Goal: Transaction & Acquisition: Purchase product/service

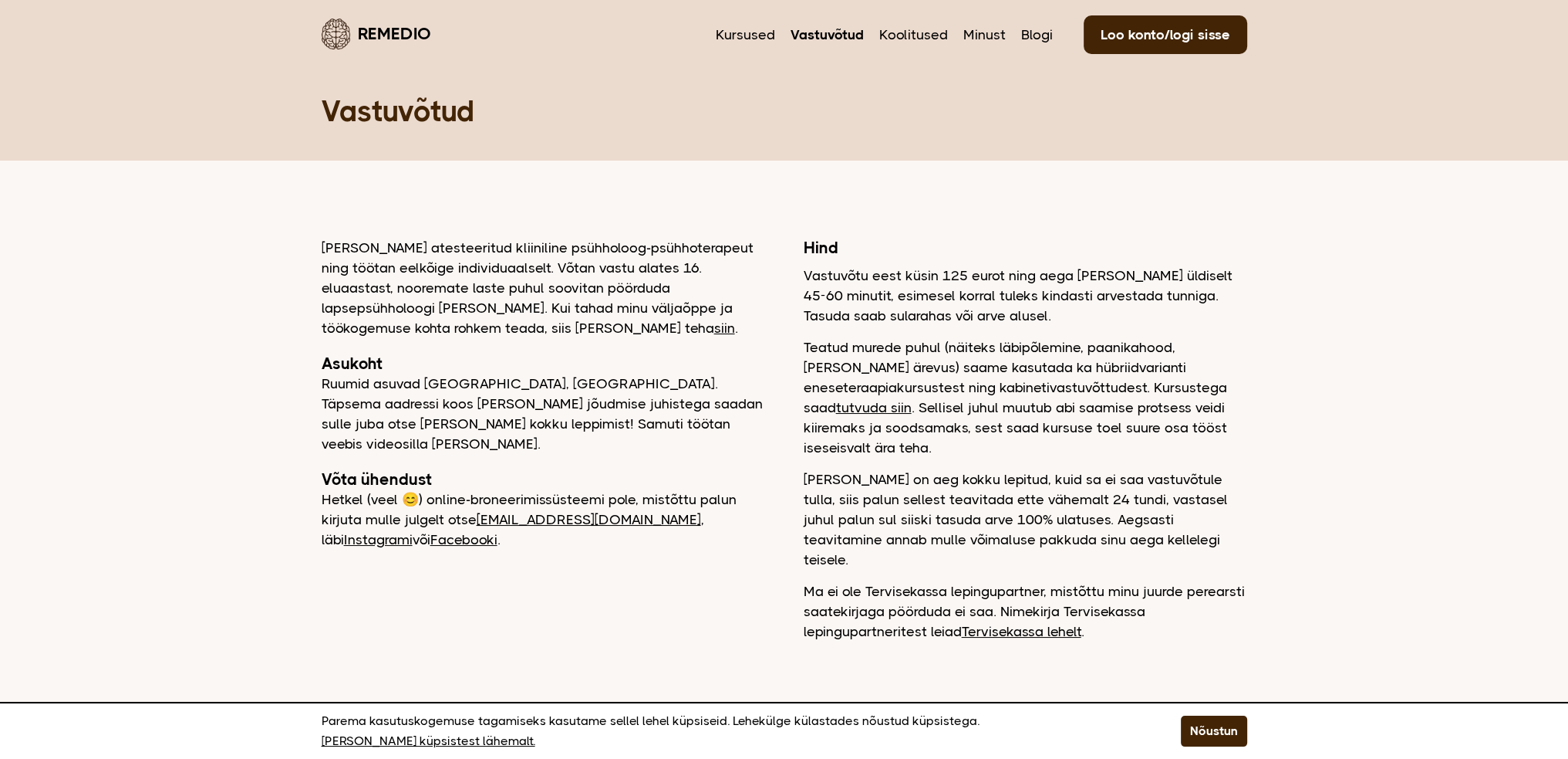
click at [911, 399] on link "tutvuda siin" at bounding box center [874, 406] width 76 height 15
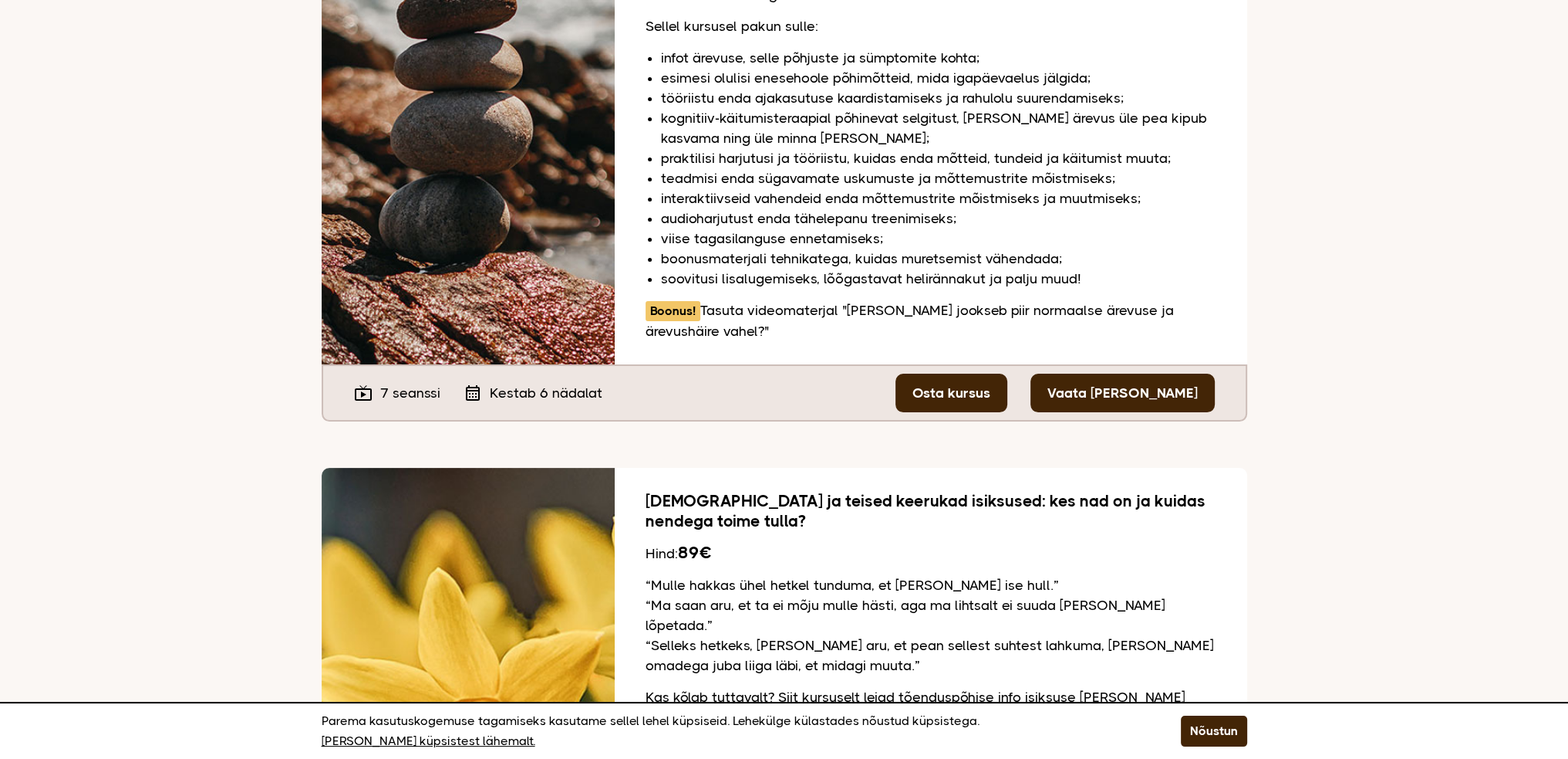
scroll to position [463, 0]
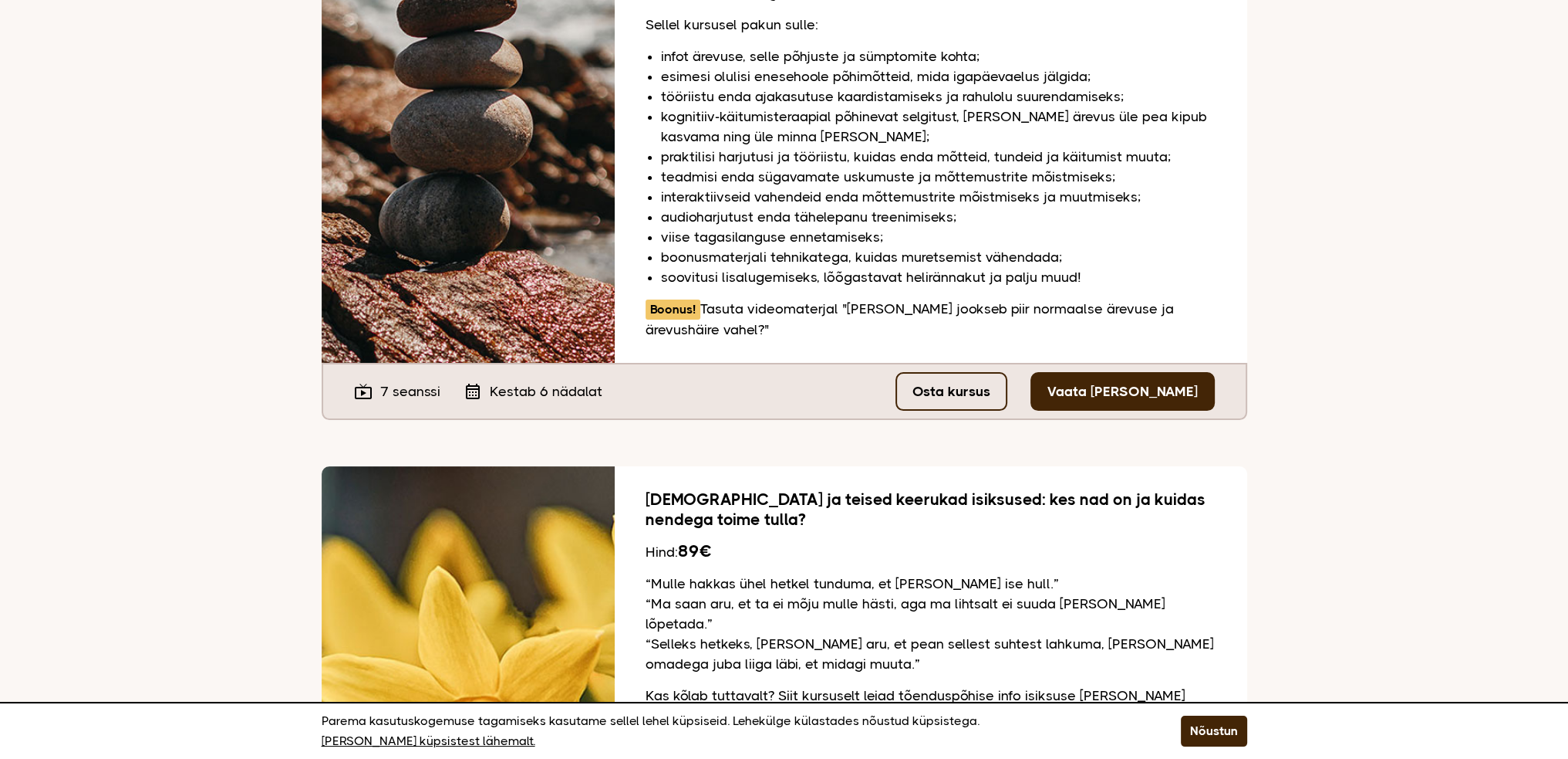
click at [965, 372] on link "Osta kursus" at bounding box center [951, 390] width 112 height 39
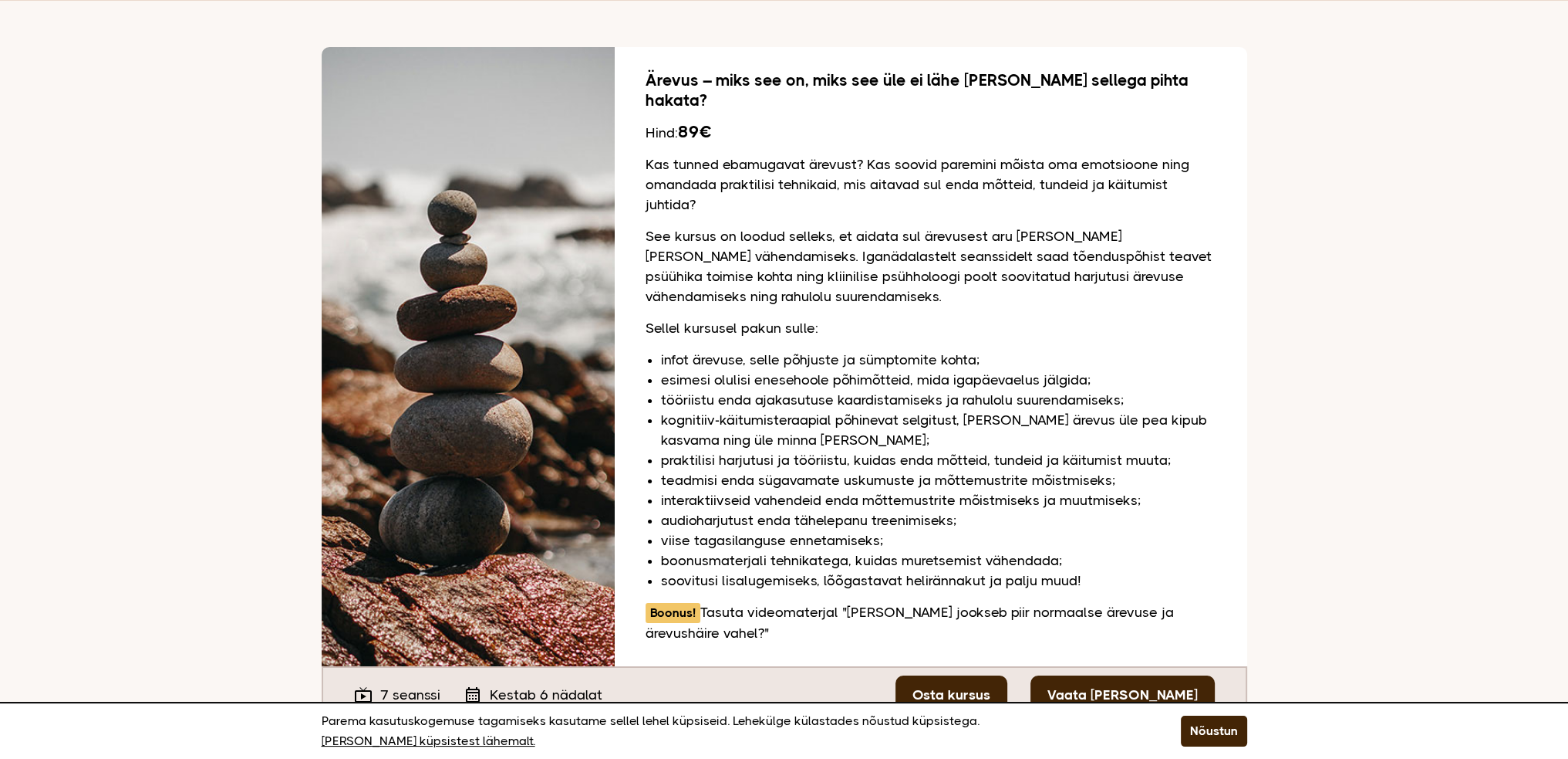
scroll to position [0, 0]
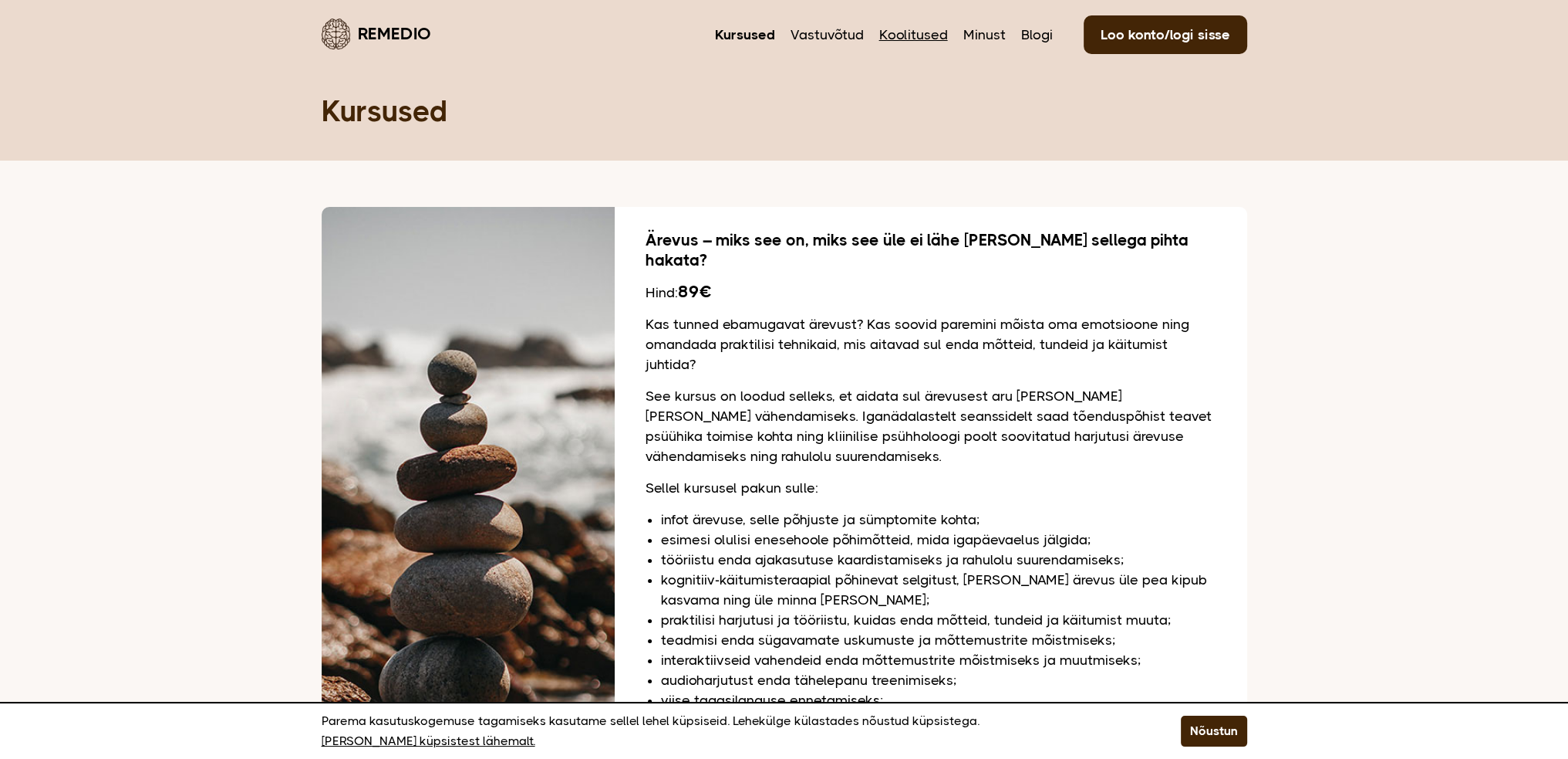
click at [921, 33] on link "Koolitused" at bounding box center [913, 35] width 69 height 20
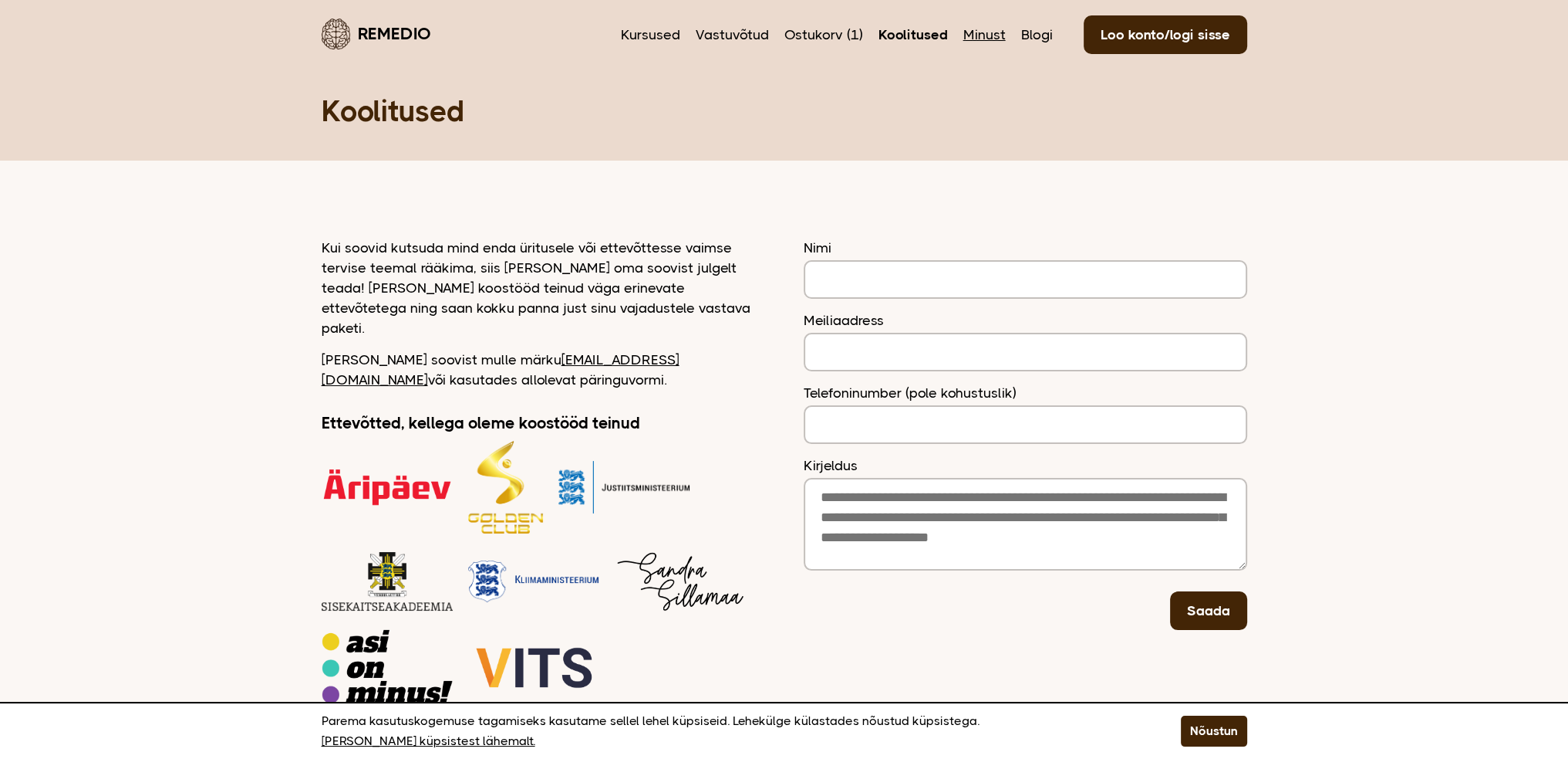
click at [979, 34] on link "Minust" at bounding box center [984, 35] width 42 height 20
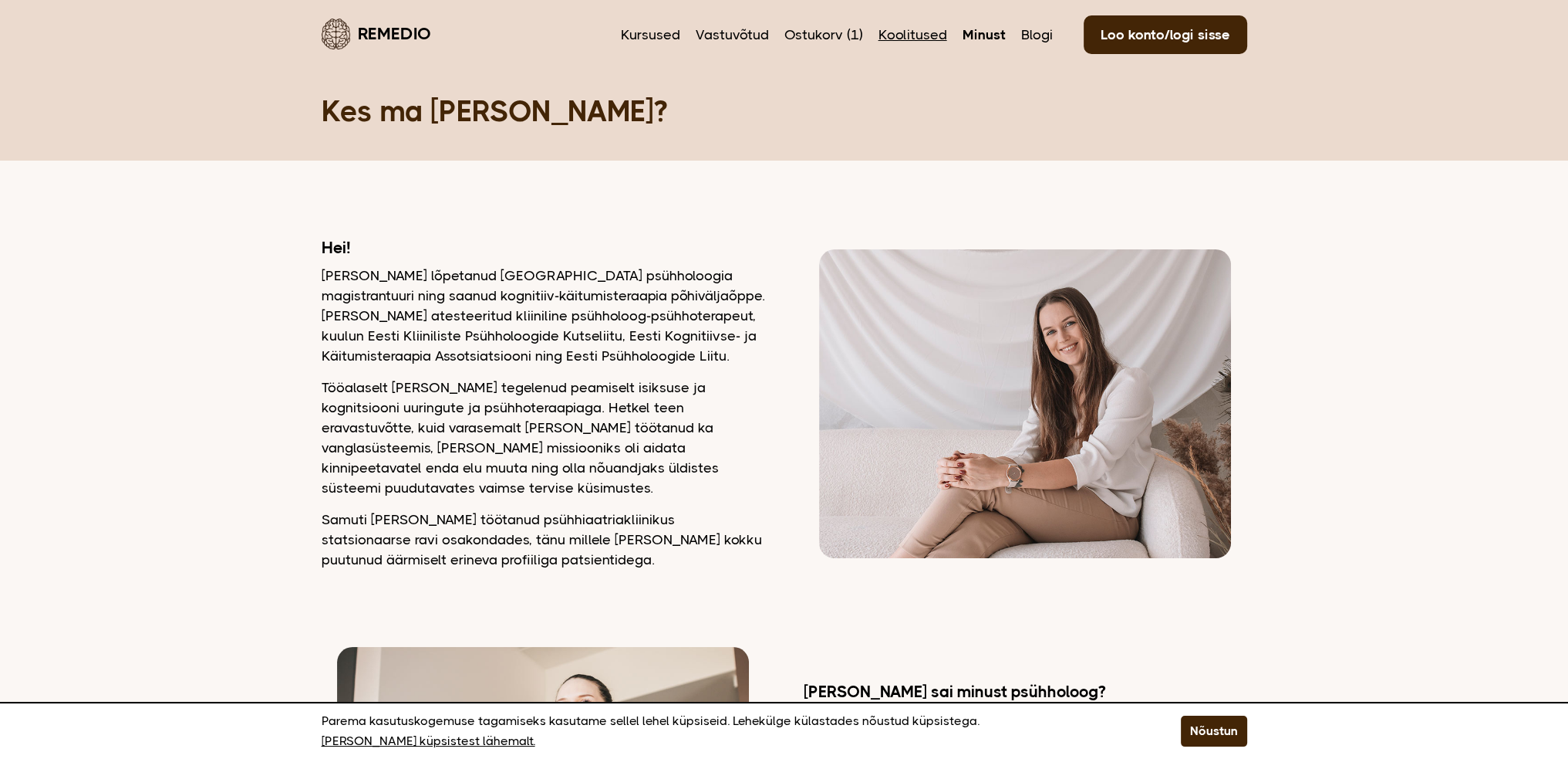
click at [919, 34] on link "Koolitused" at bounding box center [912, 35] width 69 height 20
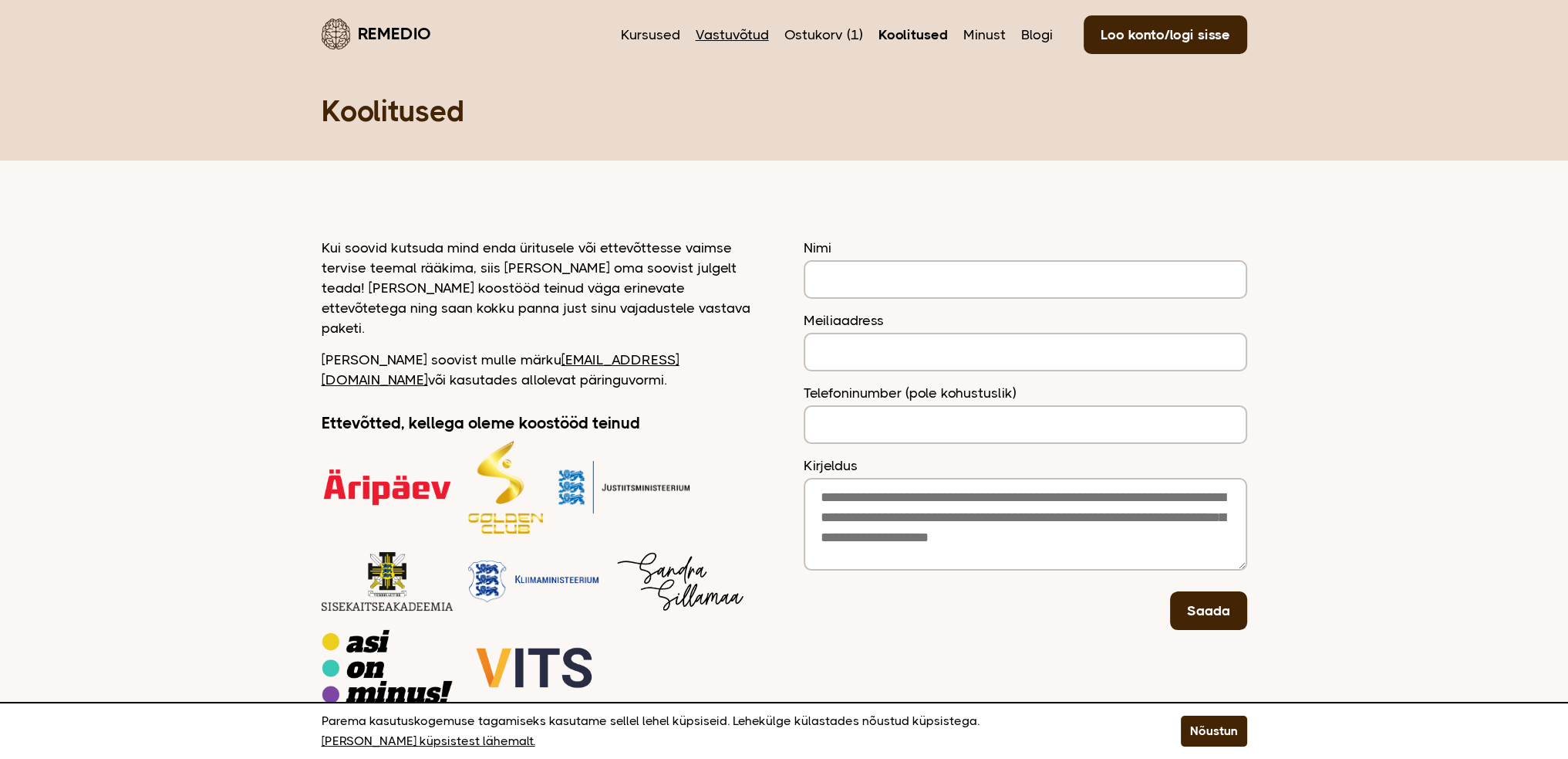
click at [725, 33] on link "Vastuvõtud" at bounding box center [732, 35] width 73 height 20
